Goal: Information Seeking & Learning: Learn about a topic

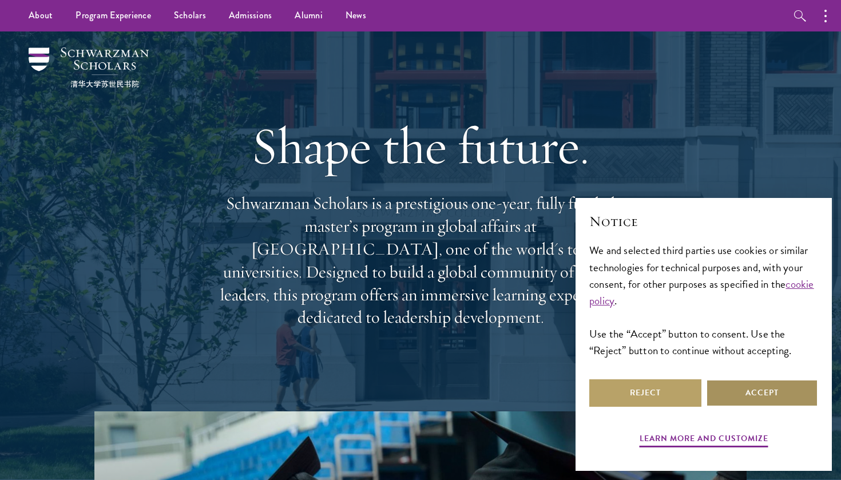
click at [767, 392] on button "Accept" at bounding box center [762, 393] width 112 height 27
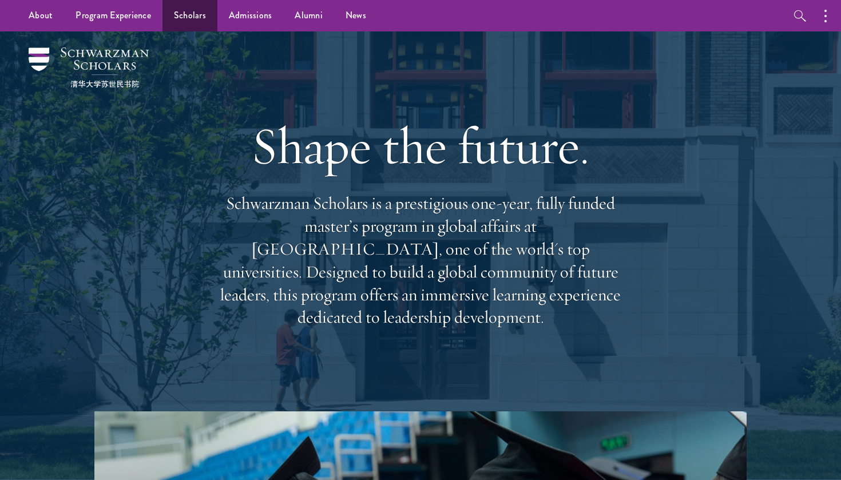
click at [189, 17] on link "Scholars" at bounding box center [190, 15] width 55 height 31
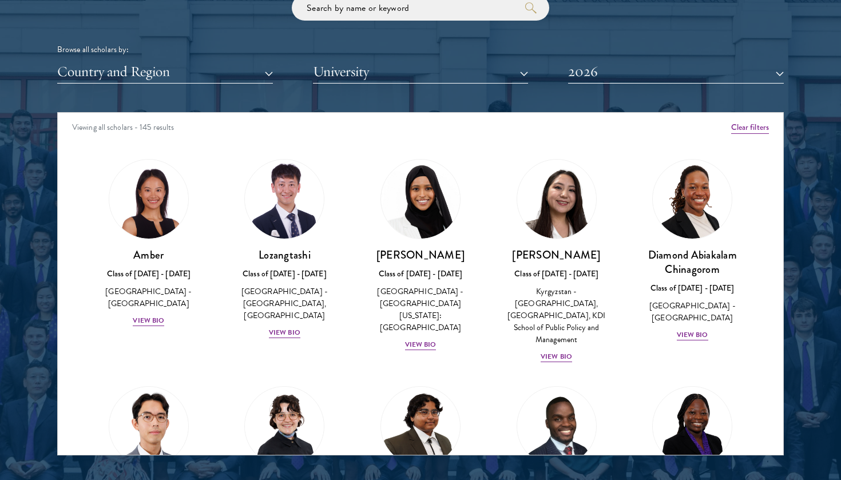
scroll to position [1412, 0]
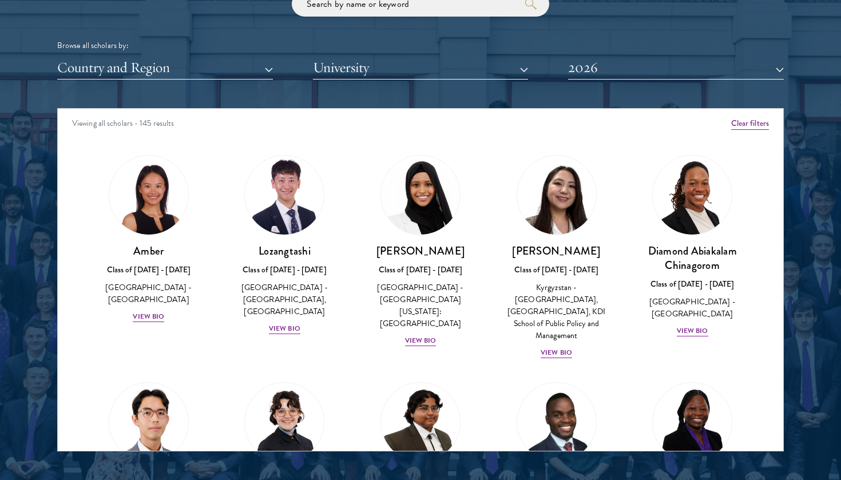
click at [478, 57] on button "University" at bounding box center [421, 67] width 216 height 23
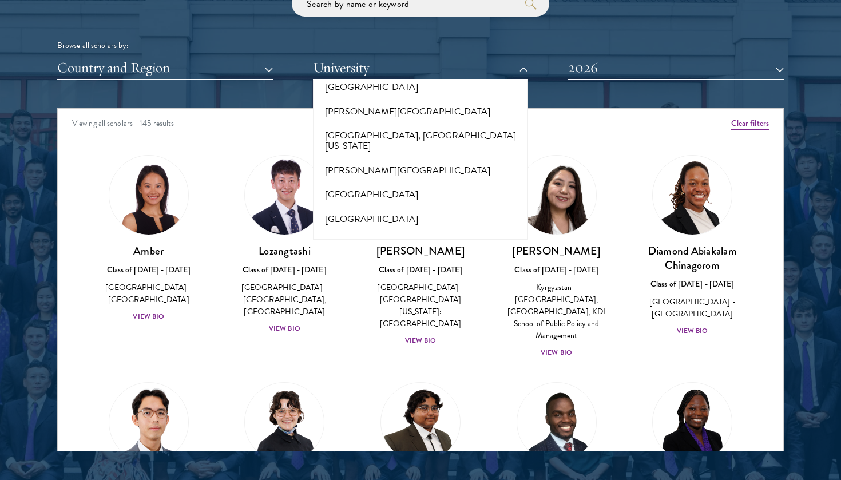
scroll to position [633, 0]
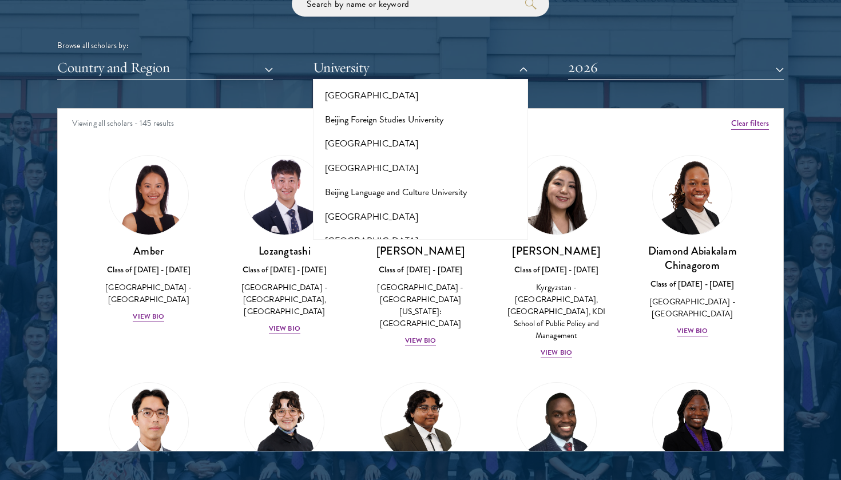
click at [481, 64] on button "University" at bounding box center [421, 67] width 216 height 23
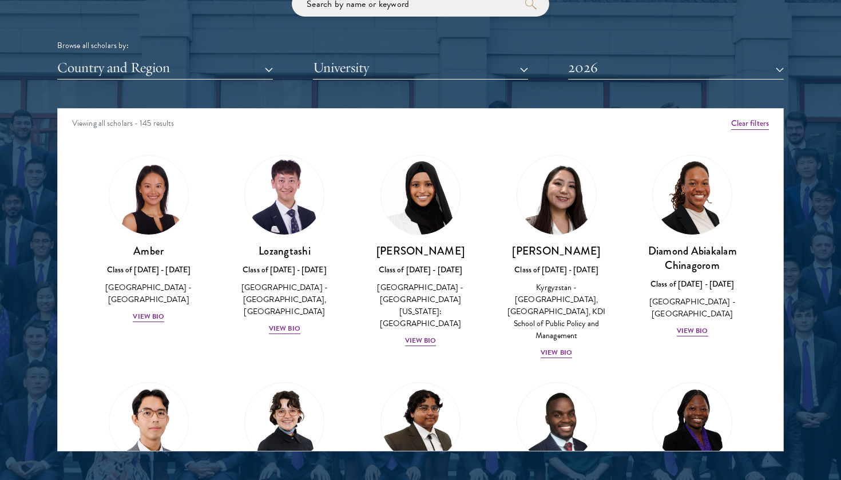
click at [256, 59] on button "Country and Region" at bounding box center [165, 67] width 216 height 23
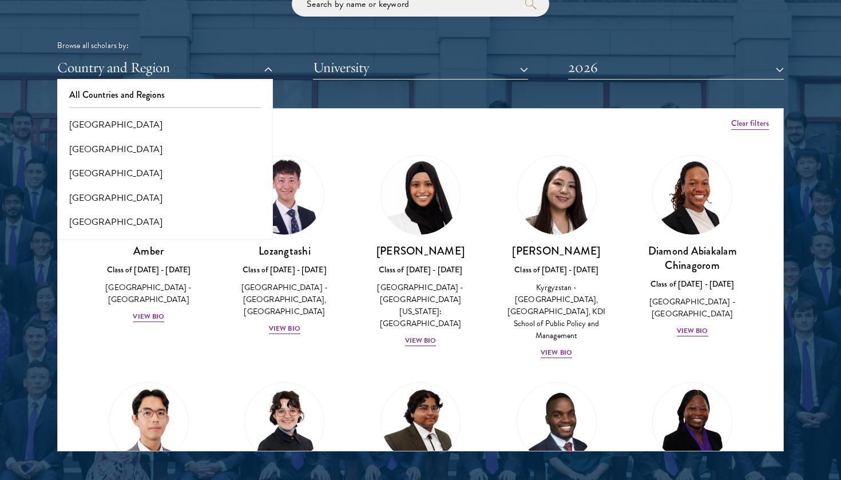
click at [267, 69] on button "Country and Region" at bounding box center [165, 67] width 216 height 23
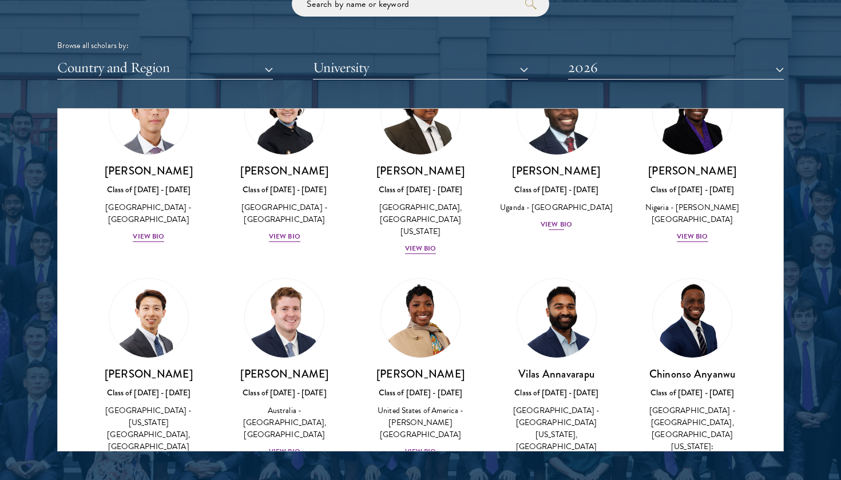
scroll to position [317, 0]
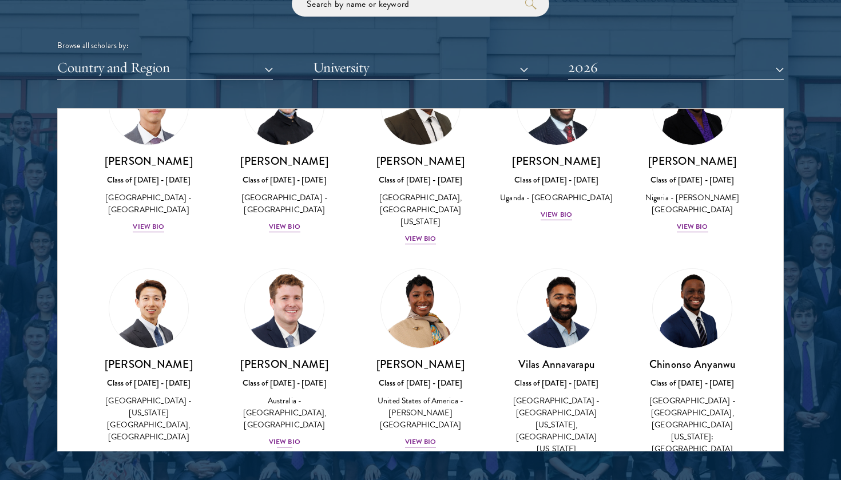
click at [290, 437] on div "View Bio" at bounding box center [284, 442] width 31 height 11
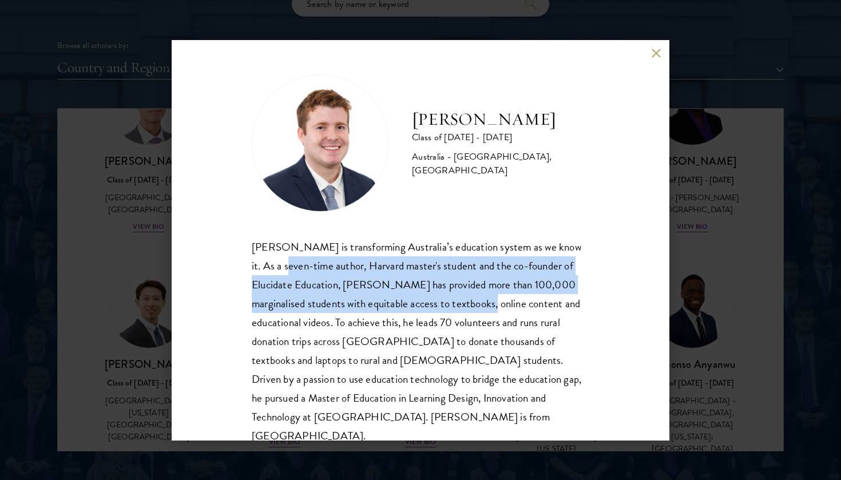
drag, startPoint x: 263, startPoint y: 268, endPoint x: 477, endPoint y: 298, distance: 216.1
click at [477, 298] on div "[PERSON_NAME] is transforming Australia’s education system as we know it. As a …" at bounding box center [421, 342] width 338 height 208
click at [658, 54] on button at bounding box center [656, 54] width 10 height 10
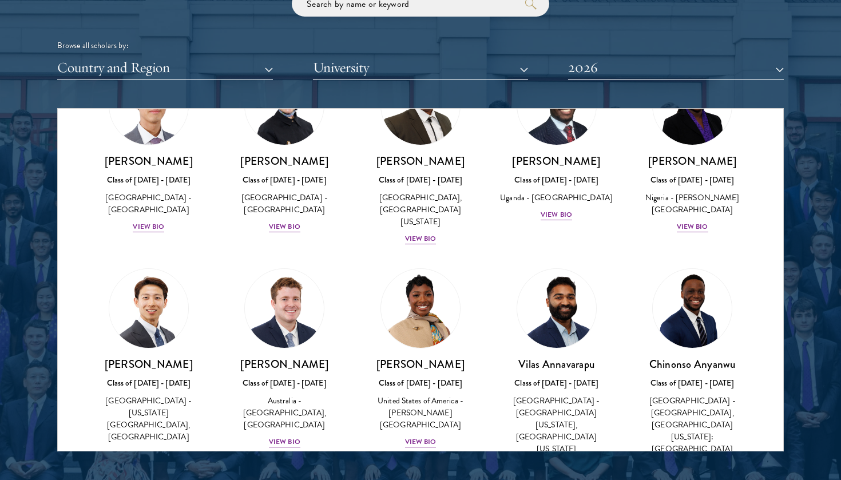
click at [149, 449] on div "View Bio" at bounding box center [148, 454] width 31 height 11
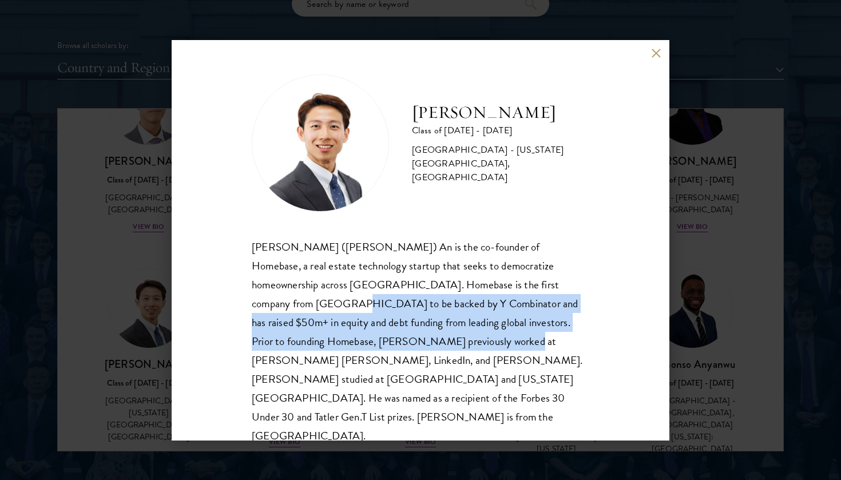
drag, startPoint x: 254, startPoint y: 305, endPoint x: 412, endPoint y: 343, distance: 162.2
click at [412, 343] on div "[PERSON_NAME] ([PERSON_NAME]) An is the co-founder of Homebase, a real estate t…" at bounding box center [421, 342] width 338 height 208
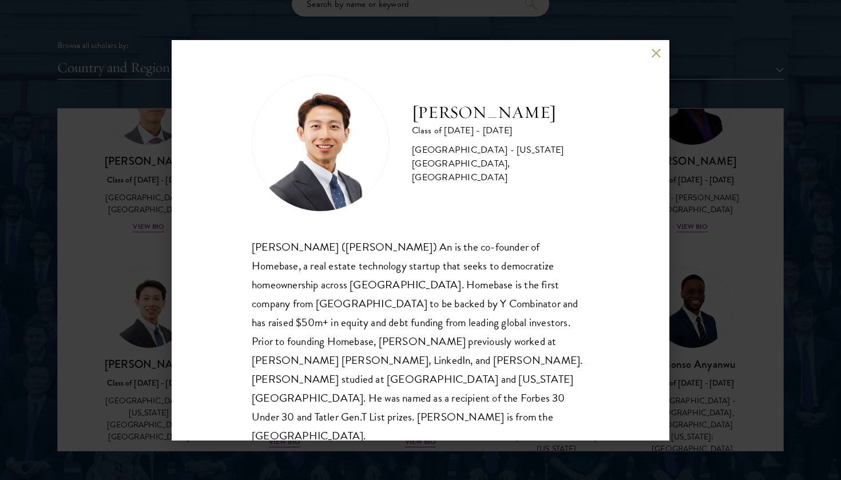
click at [433, 355] on div "[PERSON_NAME] ([PERSON_NAME]) An is the co-founder of Homebase, a real estate t…" at bounding box center [421, 342] width 338 height 208
drag, startPoint x: 266, startPoint y: 302, endPoint x: 325, endPoint y: 304, distance: 59.6
click at [325, 304] on div "[PERSON_NAME] ([PERSON_NAME]) An is the co-founder of Homebase, a real estate t…" at bounding box center [421, 342] width 338 height 208
copy div "Y Combinator"
drag, startPoint x: 500, startPoint y: 121, endPoint x: 410, endPoint y: 118, distance: 89.9
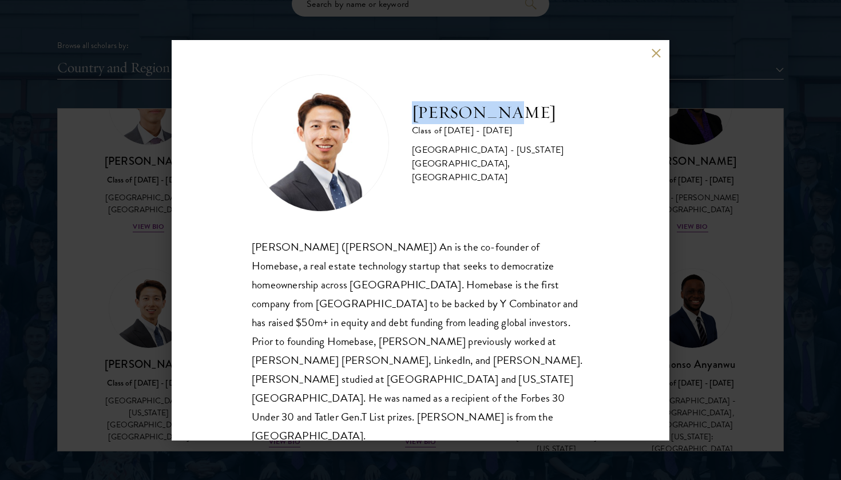
click at [410, 118] on div "[PERSON_NAME] Class of [DATE] - [DATE] [GEOGRAPHIC_DATA] - [US_STATE][GEOGRAPHI…" at bounding box center [421, 142] width 338 height 137
copy h2 "[PERSON_NAME]"
